Goal: Information Seeking & Learning: Understand process/instructions

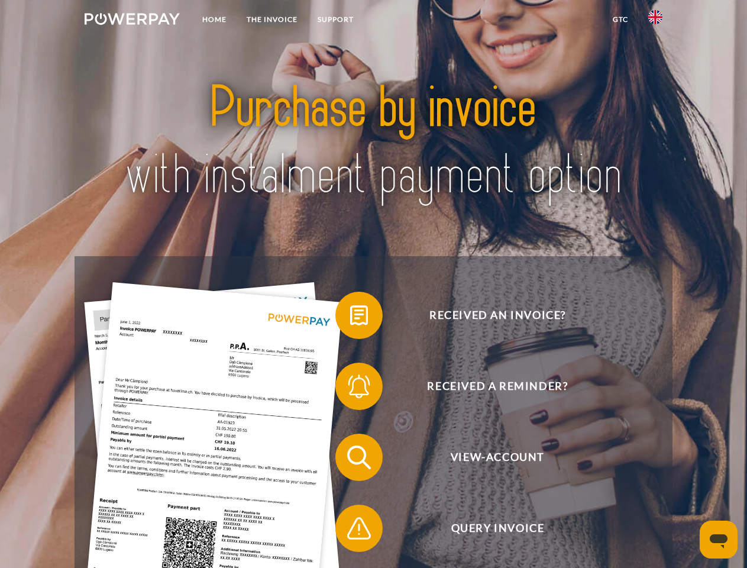
click at [132, 21] on img at bounding box center [132, 19] width 95 height 12
click at [655, 21] on img at bounding box center [655, 17] width 14 height 14
click at [620, 20] on link "GTC" at bounding box center [619, 19] width 35 height 21
click at [350, 317] on span at bounding box center [341, 315] width 59 height 59
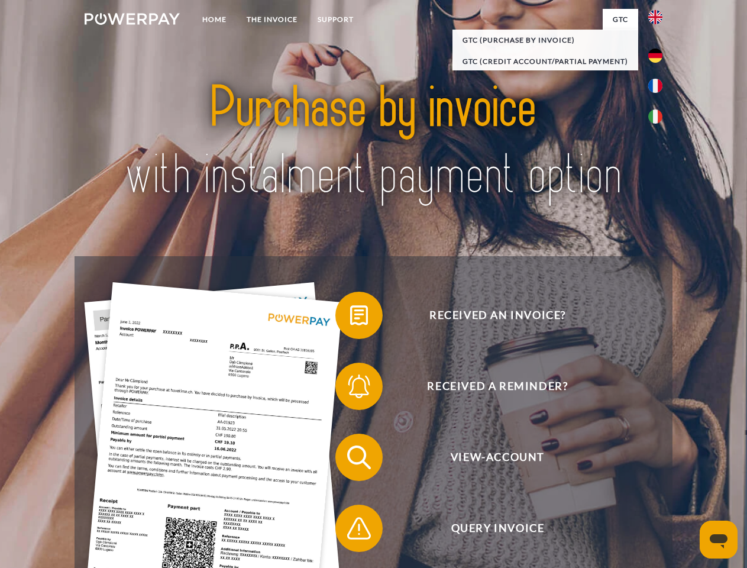
click at [350, 388] on span at bounding box center [341, 385] width 59 height 59
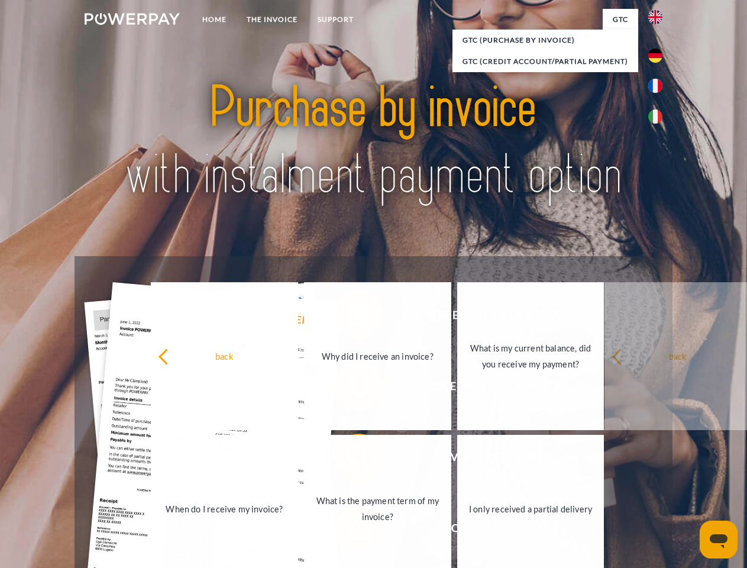
click at [350, 459] on link "What is the payment term of my invoice?" at bounding box center [377, 509] width 147 height 148
click at [350, 530] on span at bounding box center [341, 527] width 59 height 59
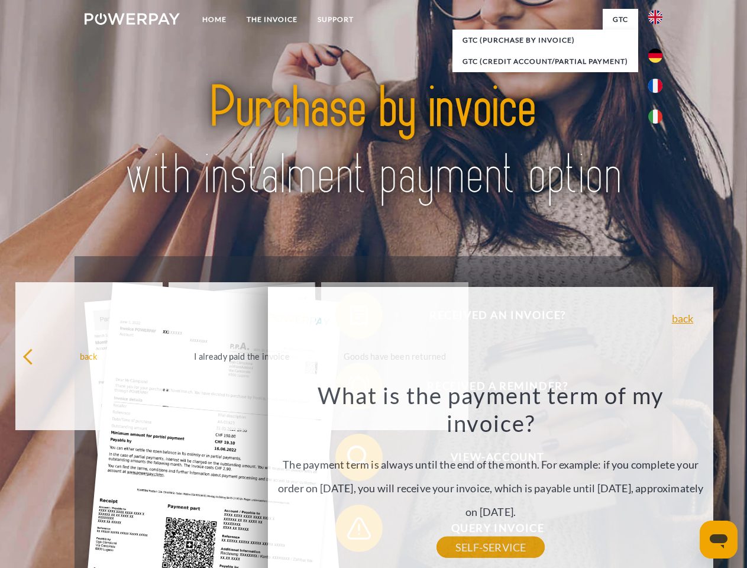
click at [718, 539] on icon "Open messaging window" at bounding box center [718, 541] width 18 height 14
